Goal: Find contact information: Find contact information

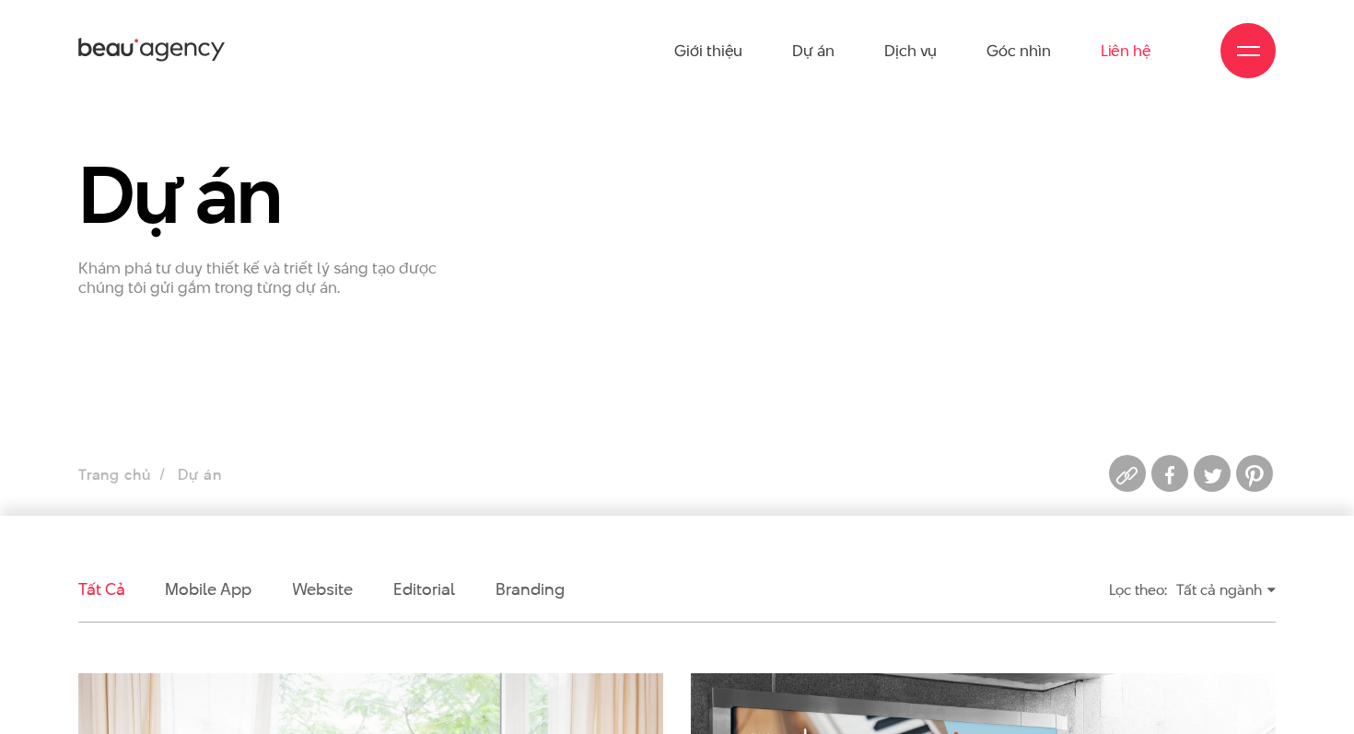
click at [1126, 48] on link "Liên hệ" at bounding box center [1126, 50] width 51 height 101
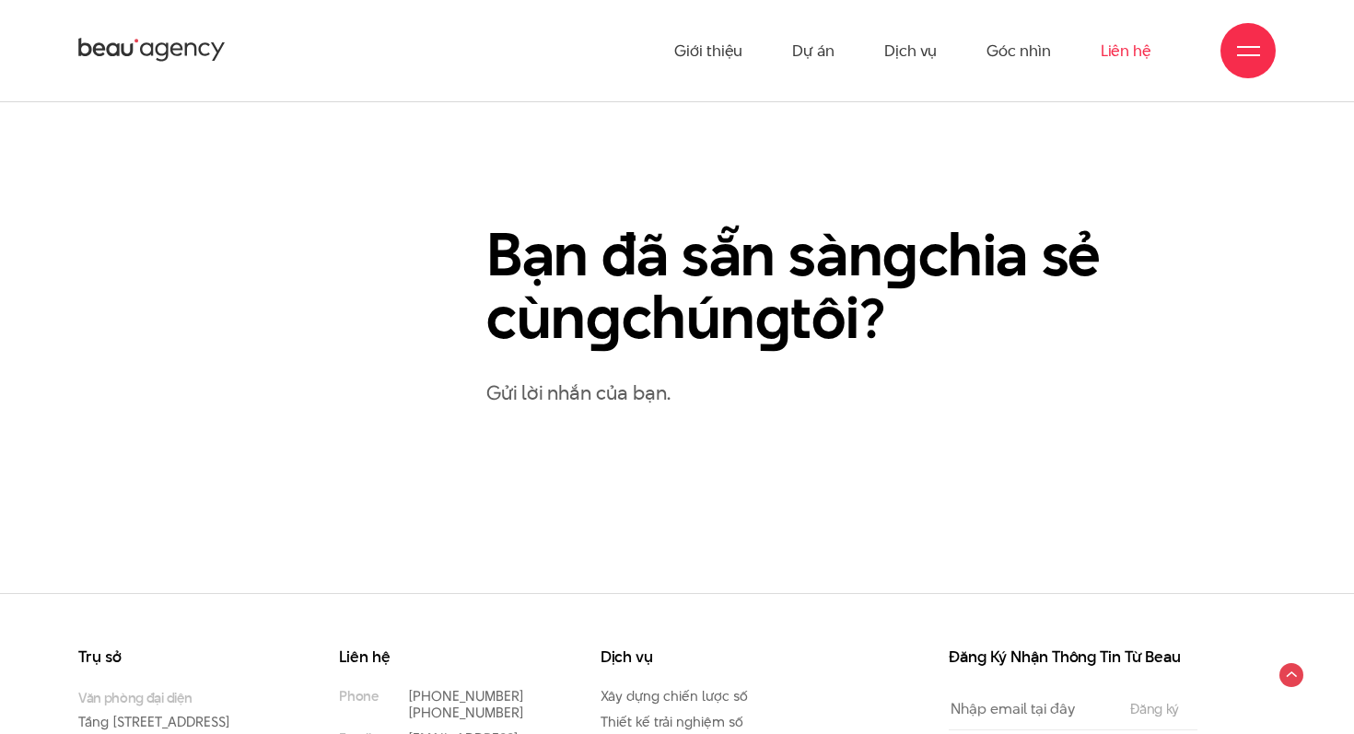
scroll to position [806, 0]
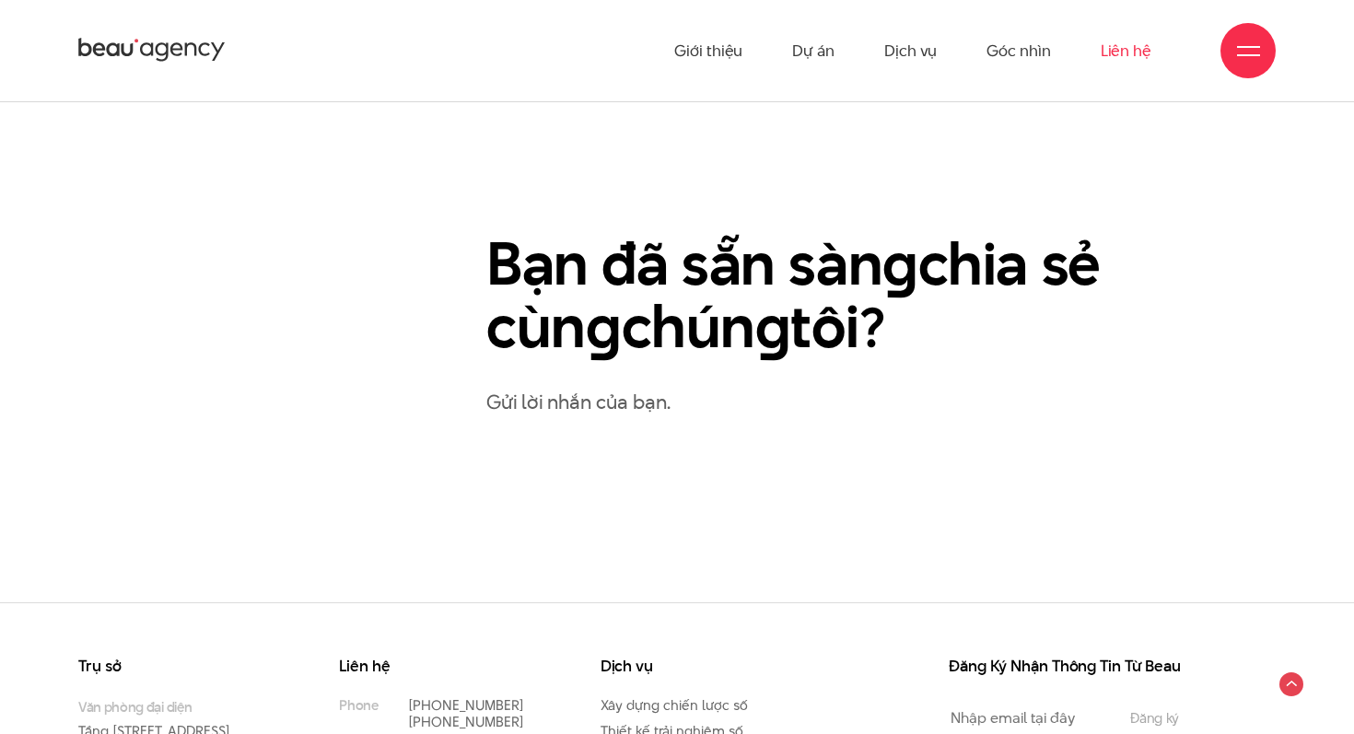
click at [636, 265] on h2 "Bạn đã sẵn sàn g chia sẻ cùn g chún g tôi?" at bounding box center [821, 295] width 670 height 125
click at [791, 297] on en "g" at bounding box center [773, 326] width 36 height 83
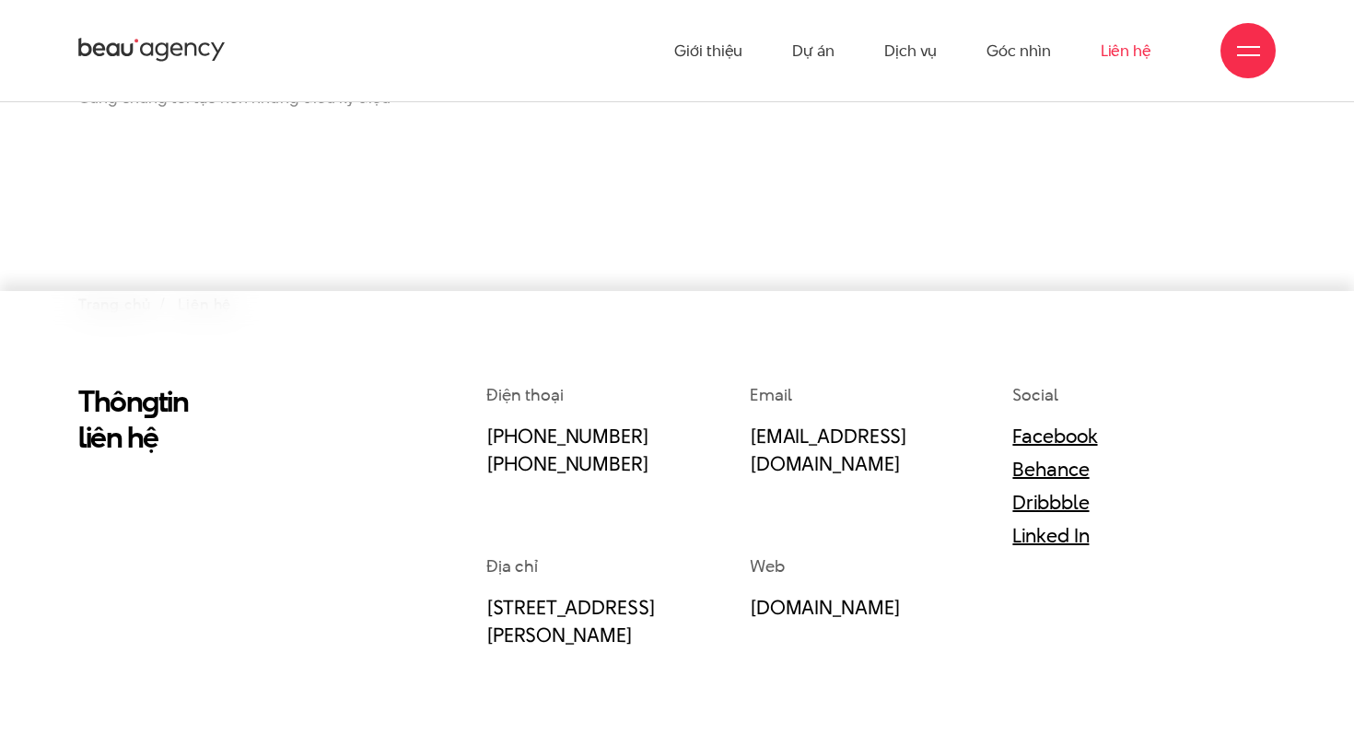
scroll to position [55, 0]
